Goal: Task Accomplishment & Management: Use online tool/utility

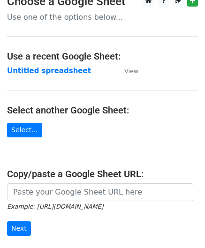
scroll to position [94, 0]
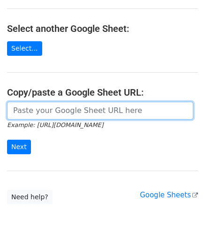
drag, startPoint x: 49, startPoint y: 106, endPoint x: 68, endPoint y: 95, distance: 22.0
click at [49, 106] on input "url" at bounding box center [100, 111] width 186 height 18
paste input "[URL][DOMAIN_NAME]"
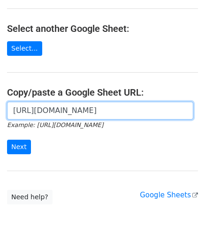
scroll to position [0, 207]
type input "[URL][DOMAIN_NAME]"
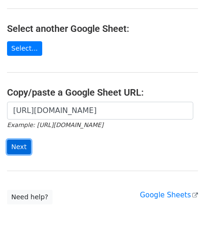
click at [21, 143] on input "Next" at bounding box center [19, 147] width 24 height 15
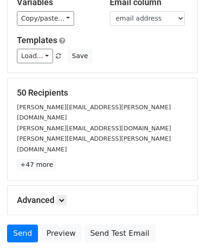
scroll to position [114, 0]
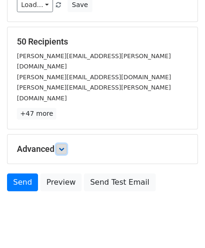
click at [66, 144] on link at bounding box center [61, 149] width 10 height 10
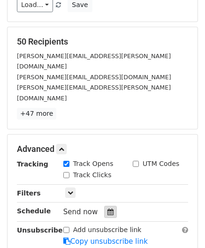
click at [107, 208] on icon at bounding box center [110, 211] width 6 height 7
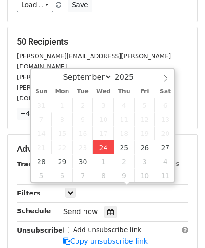
type input "2025-09-24 12:00"
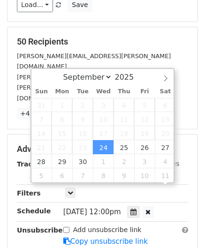
drag, startPoint x: 108, startPoint y: 144, endPoint x: 105, endPoint y: 134, distance: 10.1
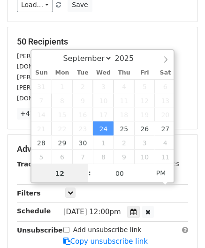
paste input "6"
type input "6"
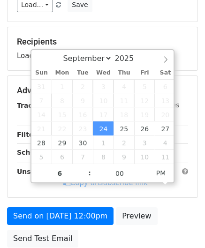
type input "2025-09-24 18:00"
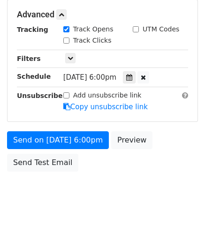
scroll to position [228, 0]
